Goal: Information Seeking & Learning: Check status

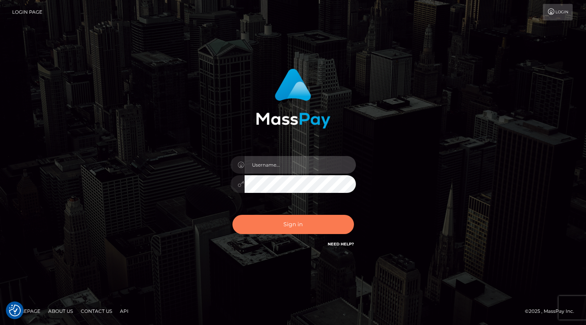
type input "grace.rush"
click at [290, 226] on button "Sign in" at bounding box center [293, 224] width 122 height 19
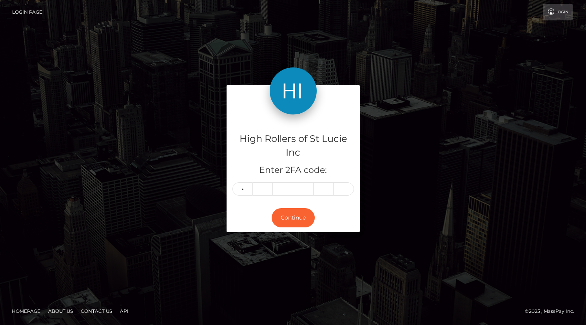
type input "7"
type input "4"
type input "7"
type input "9"
type input "0"
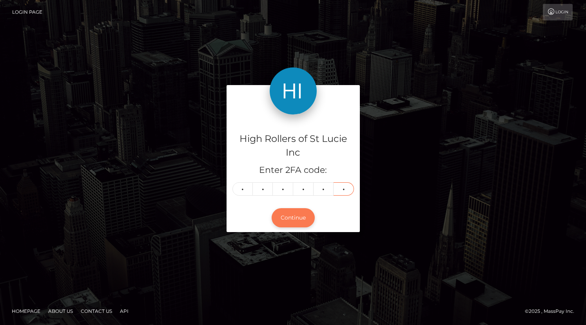
type input "5"
click at [290, 221] on button "Continue" at bounding box center [293, 217] width 43 height 19
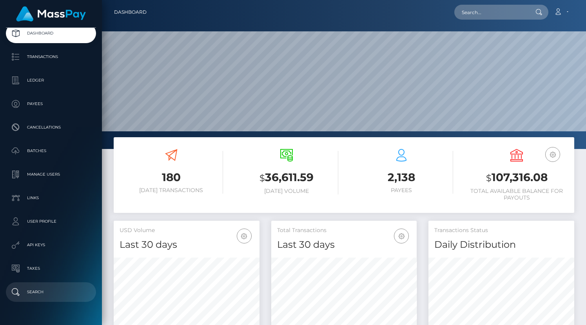
scroll to position [46, 0]
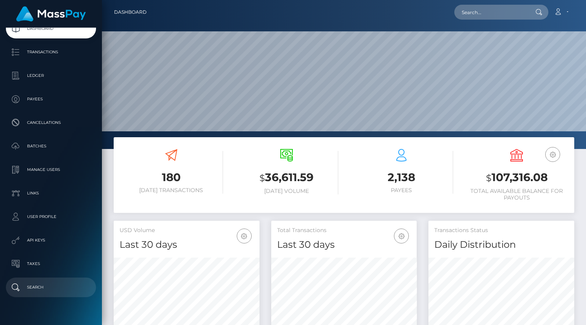
click at [56, 288] on p "Search" at bounding box center [51, 287] width 84 height 12
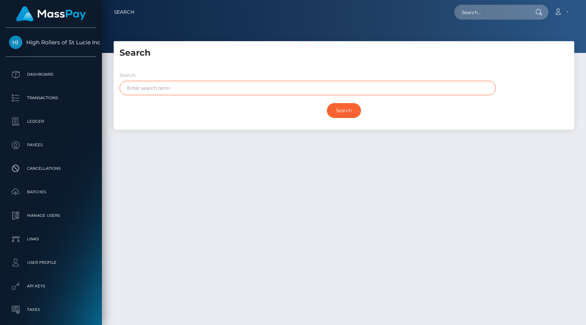
click at [180, 87] on input "text" at bounding box center [308, 88] width 376 height 15
paste input "Janine Piccirillo"
type input "Janine Piccirillo"
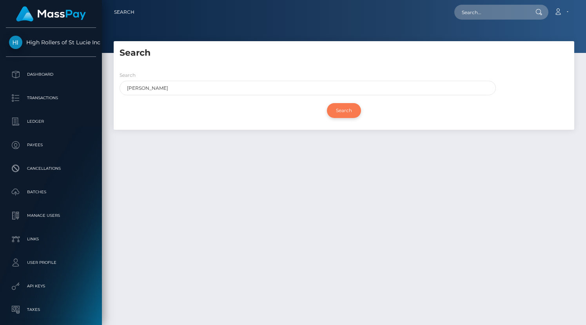
click at [332, 105] on input "Search" at bounding box center [344, 110] width 34 height 15
click at [264, 59] on h5 "Search" at bounding box center [344, 53] width 449 height 12
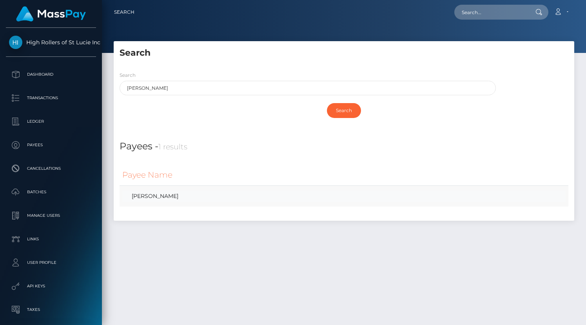
click at [164, 197] on link "Janine Piccirillo" at bounding box center [343, 195] width 443 height 11
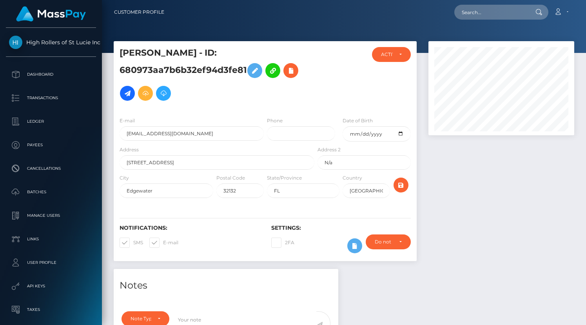
scroll to position [194, 0]
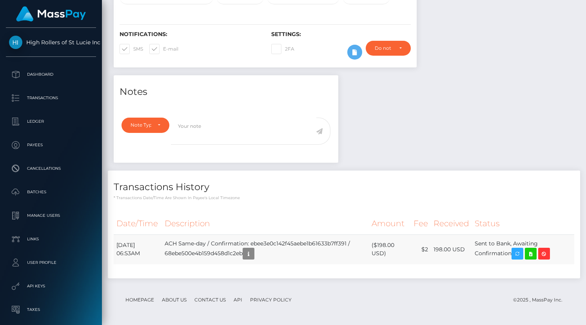
drag, startPoint x: 479, startPoint y: 242, endPoint x: 516, endPoint y: 256, distance: 39.8
click at [516, 256] on td "Sent to Bank, Awaiting Confirmation" at bounding box center [523, 249] width 102 height 30
copy td "Sent to Bank, Awaiting Confirmation"
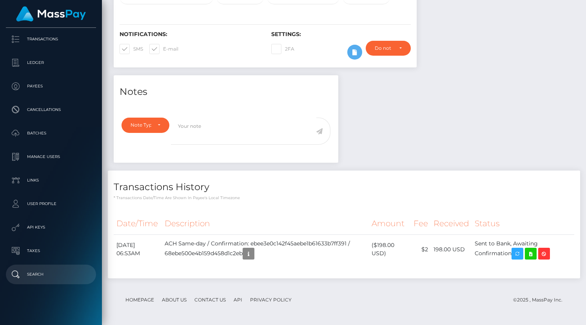
click at [38, 276] on p "Search" at bounding box center [51, 274] width 84 height 12
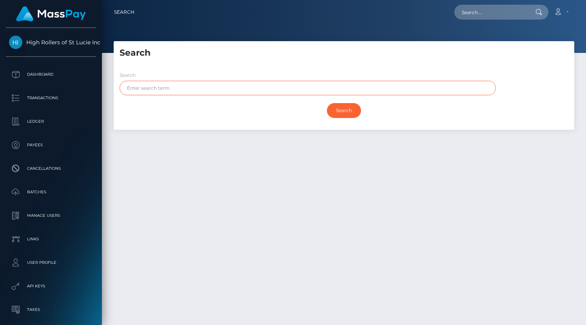
click at [185, 92] on input "text" at bounding box center [308, 88] width 376 height 15
paste input "Karen Moorefield"
type input "Karen Moorefield"
click at [200, 57] on h5 "Search" at bounding box center [344, 53] width 449 height 12
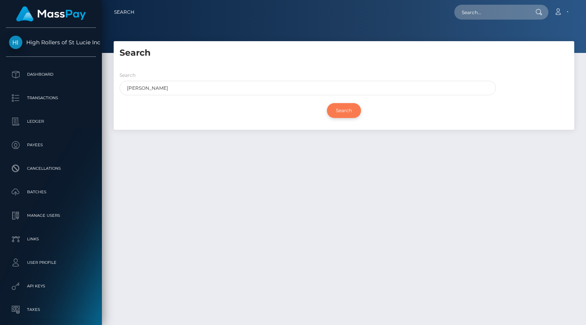
click at [344, 111] on input "Search" at bounding box center [344, 110] width 34 height 15
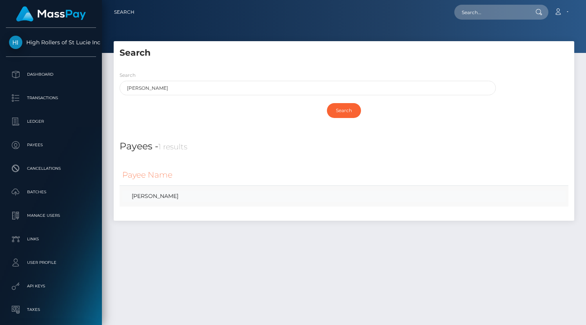
click at [160, 194] on link "Karen Moorefield" at bounding box center [343, 195] width 443 height 11
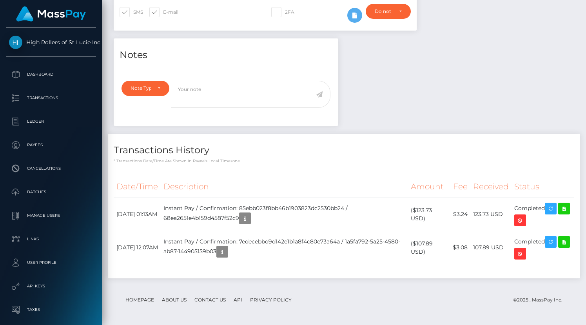
scroll to position [94, 146]
click at [559, 214] on icon at bounding box center [563, 209] width 9 height 10
click at [559, 247] on icon at bounding box center [563, 242] width 9 height 10
